Goal: Task Accomplishment & Management: Use online tool/utility

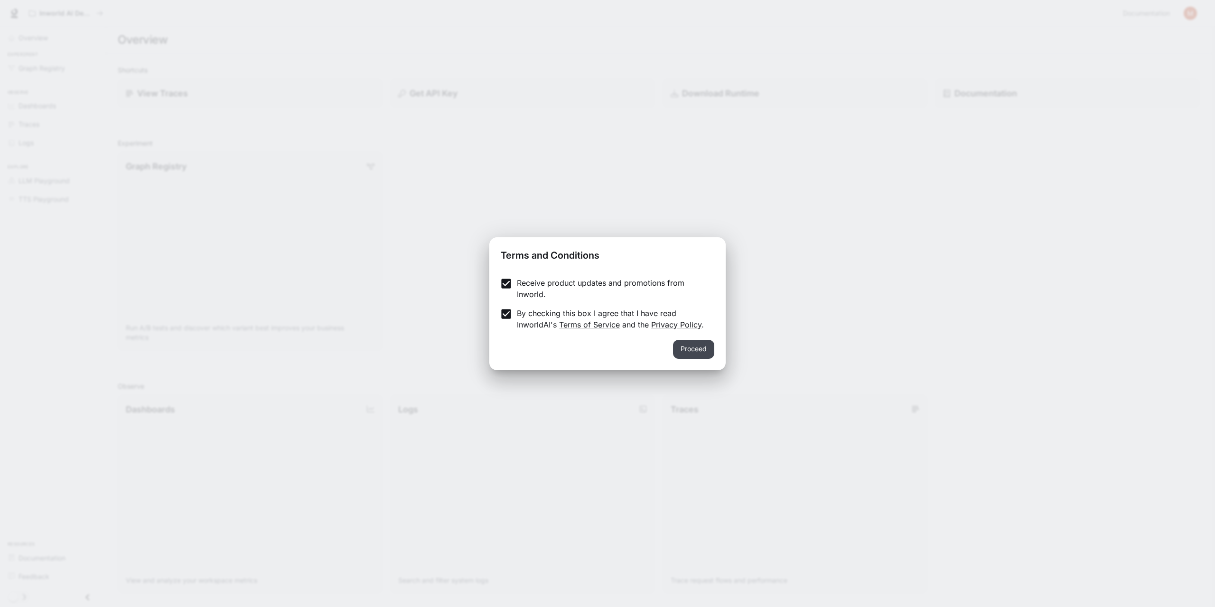
click at [708, 348] on button "Proceed" at bounding box center [693, 349] width 41 height 19
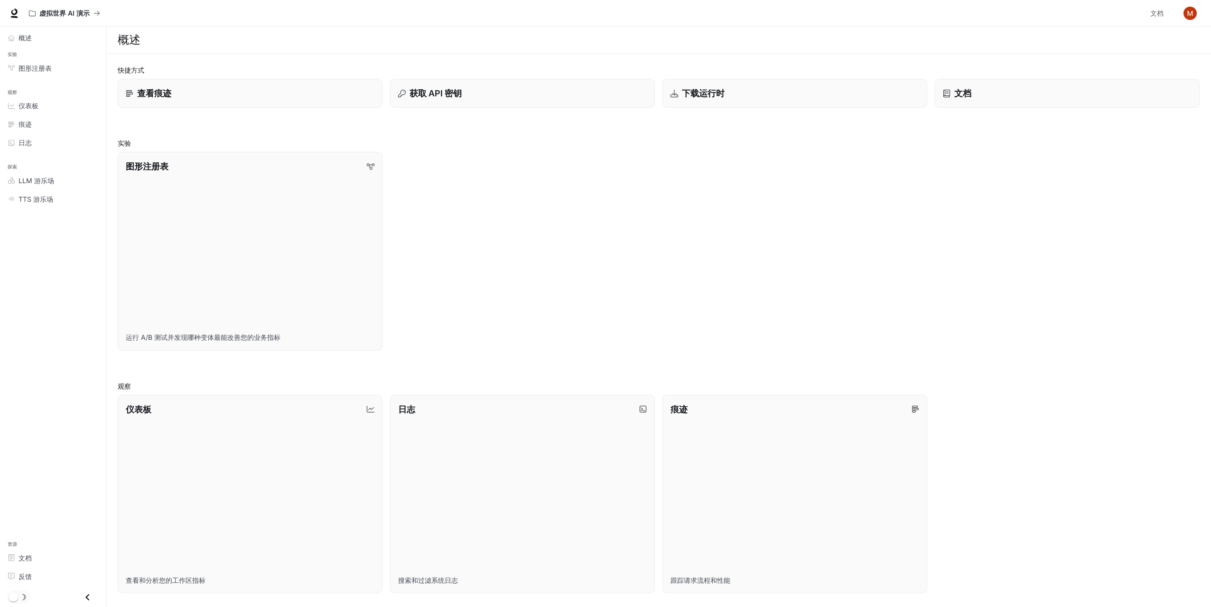
click at [950, 218] on div "图形注册表 运行 A/B 测试并发现哪种变体最能改善您的业务指标" at bounding box center [654, 247] width 1089 height 206
click at [60, 176] on div "LLM 游乐场" at bounding box center [58, 181] width 79 height 10
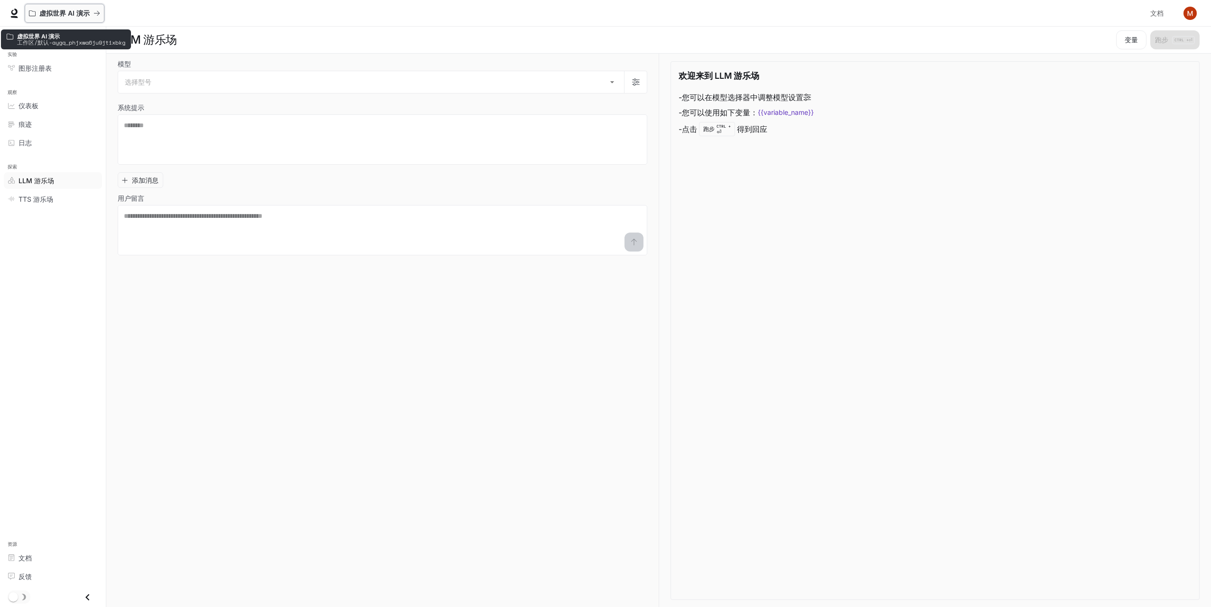
click at [66, 18] on button "虚拟世界 AI 演示" at bounding box center [65, 13] width 80 height 19
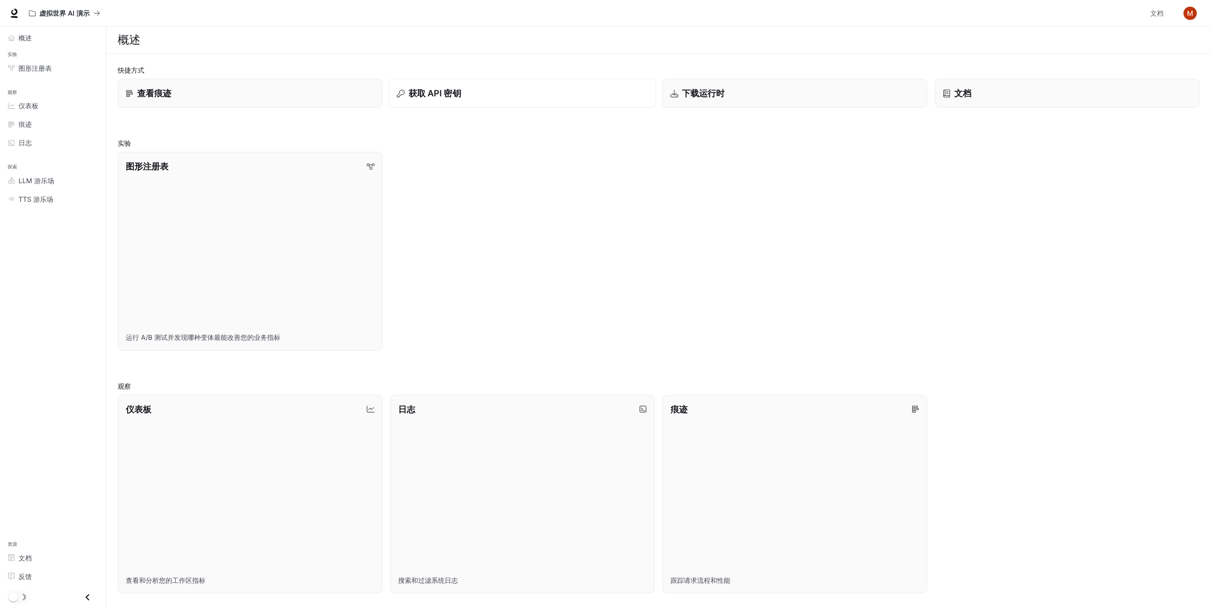
click at [479, 99] on div "获取 API 密钥" at bounding box center [522, 93] width 251 height 13
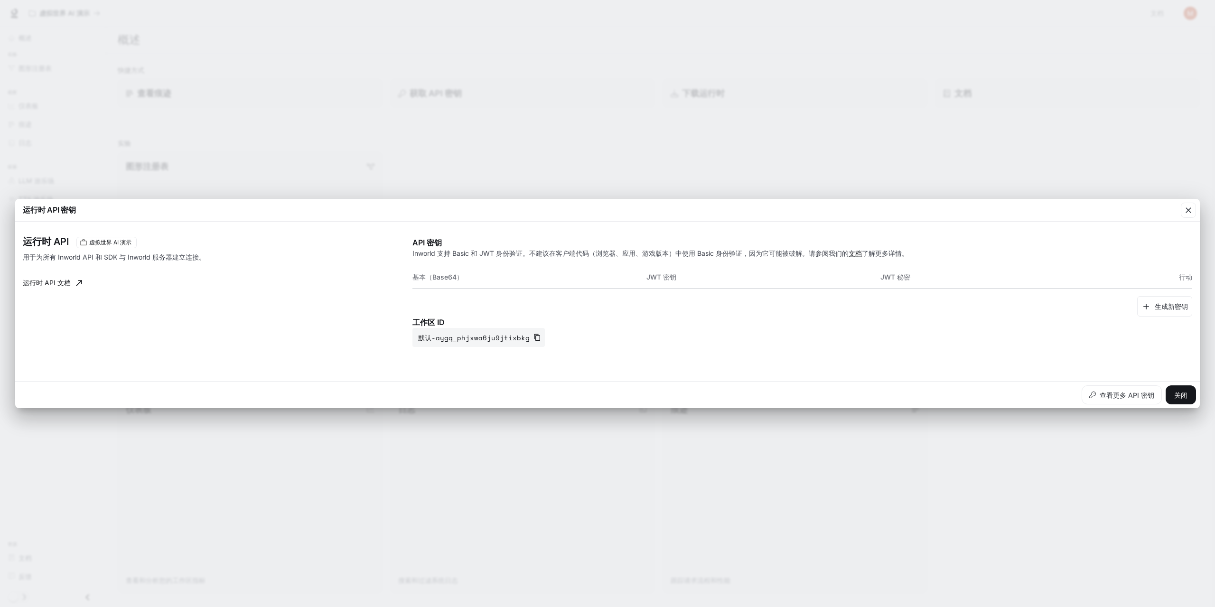
click at [514, 284] on th "基本（Base64）" at bounding box center [529, 277] width 234 height 23
click at [514, 272] on th "基本（Base64）" at bounding box center [529, 277] width 234 height 23
click at [1173, 310] on font "生成新密钥" at bounding box center [1170, 306] width 33 height 12
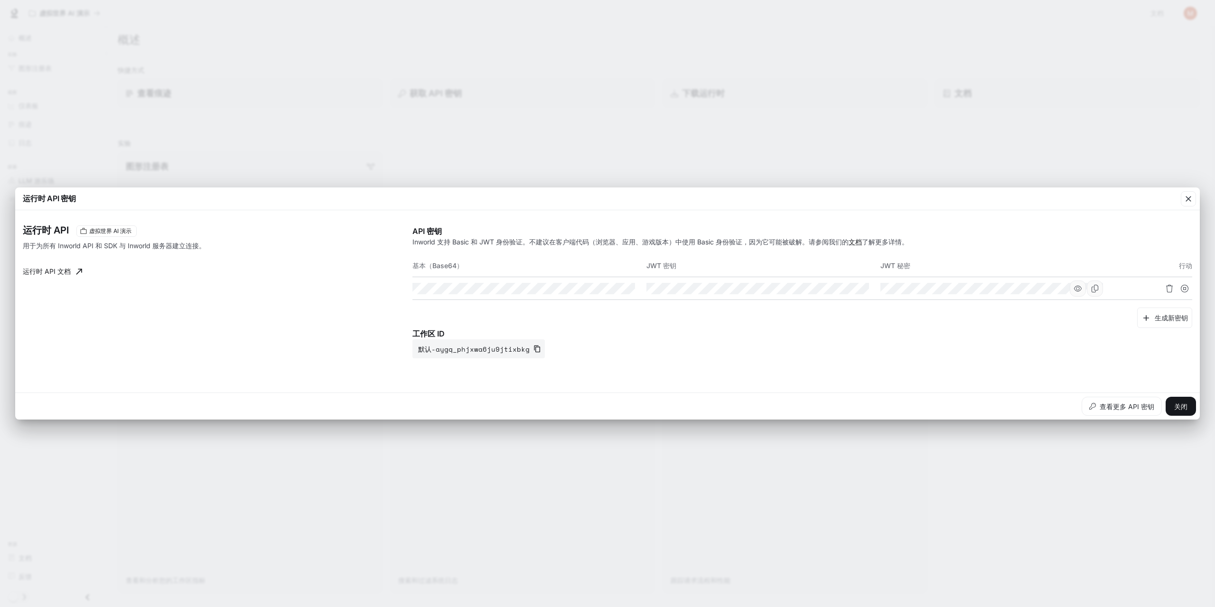
click at [1077, 289] on icon "button" at bounding box center [1078, 288] width 8 height 6
click at [1181, 404] on font "关闭" at bounding box center [1180, 406] width 13 height 8
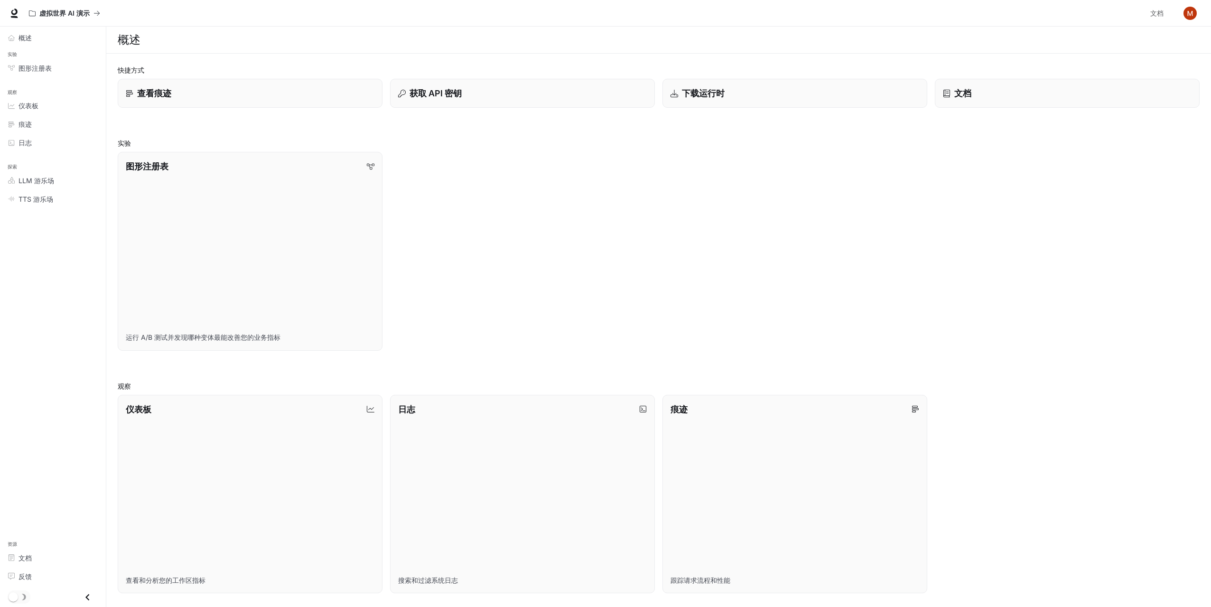
click at [1168, 42] on div "概述" at bounding box center [659, 39] width 1082 height 19
click at [1159, 8] on span "文档" at bounding box center [1156, 14] width 13 height 12
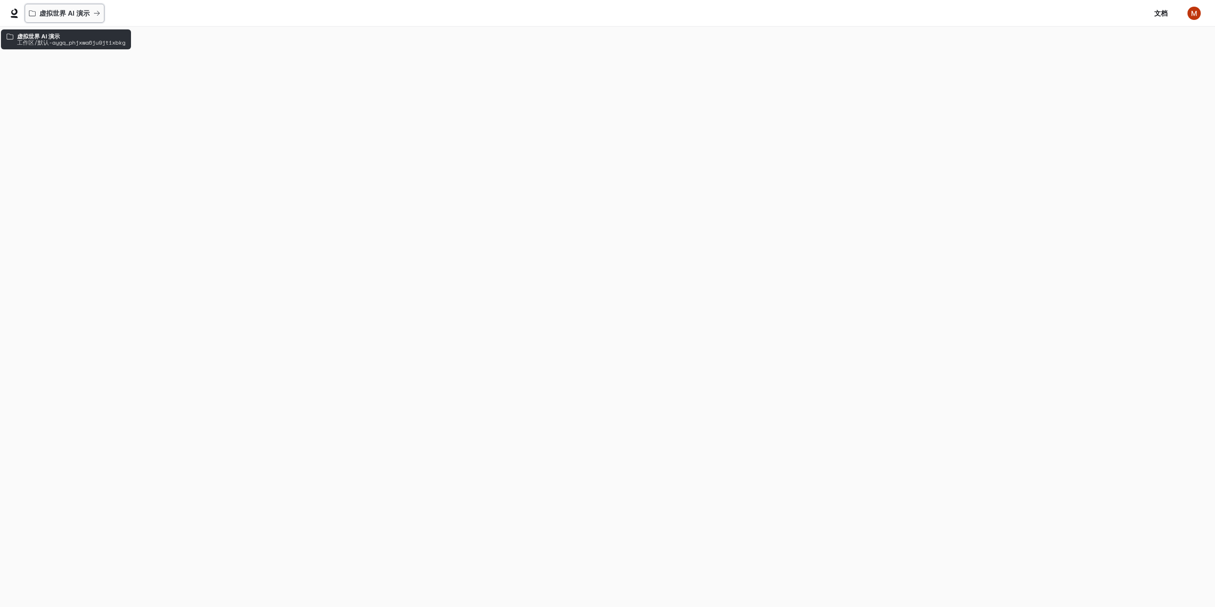
click at [64, 15] on font "虚拟世界 AI 演示" at bounding box center [64, 13] width 50 height 8
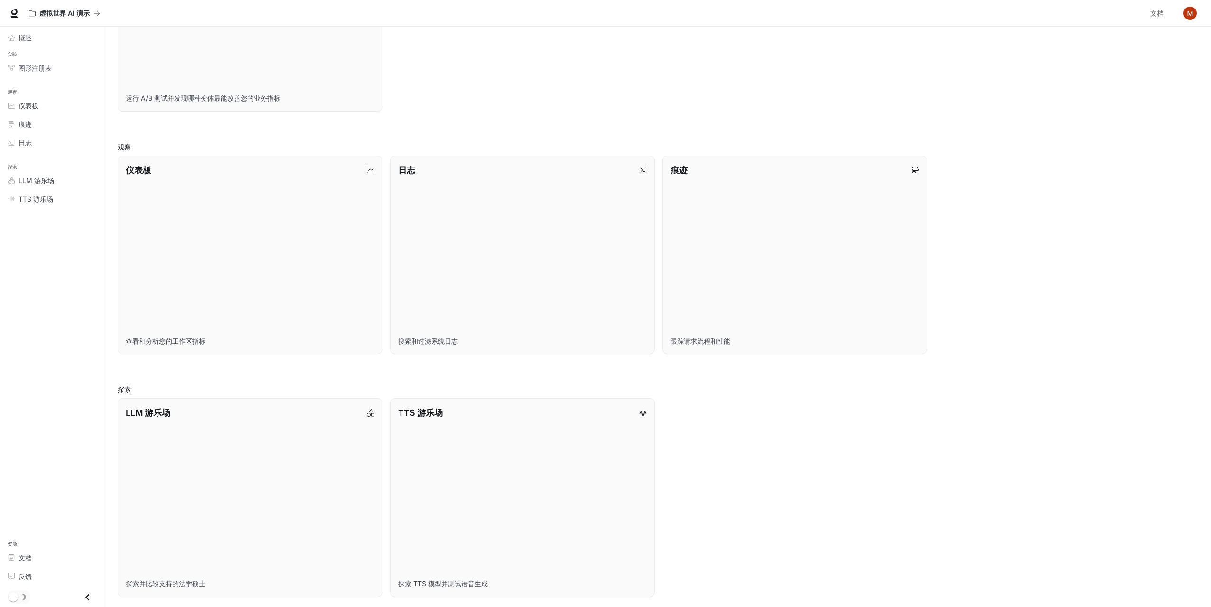
scroll to position [241, 0]
click at [304, 460] on link "LLM 游乐场 探索并比较支持的法学硕士" at bounding box center [250, 496] width 268 height 201
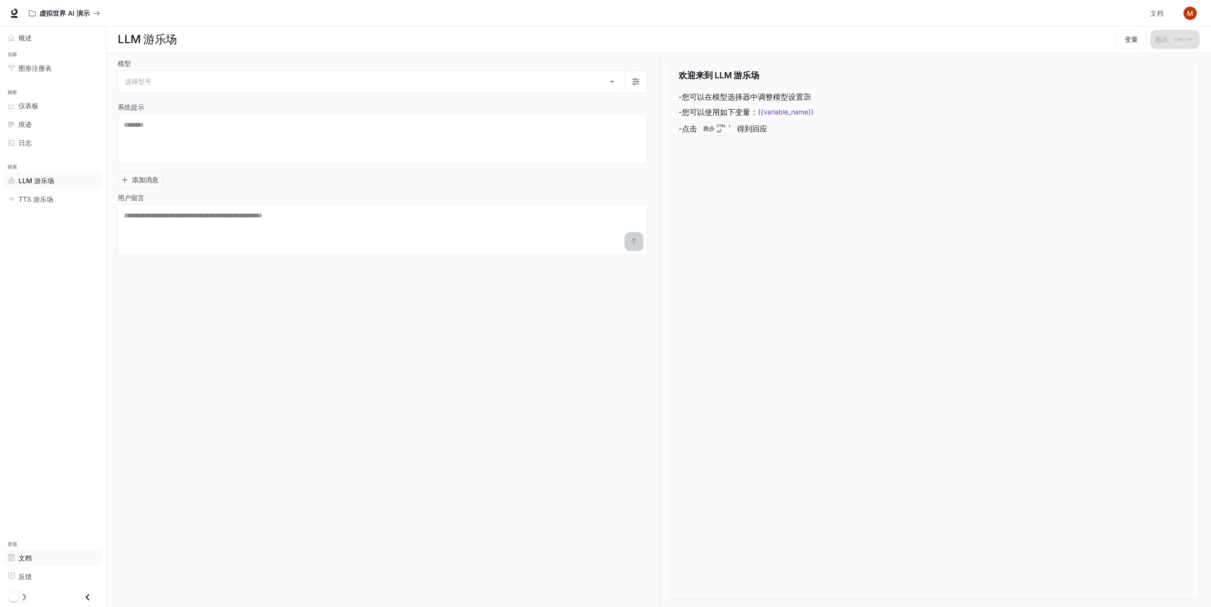
click at [72, 560] on div "文档" at bounding box center [58, 558] width 79 height 10
